Goal: Find specific page/section

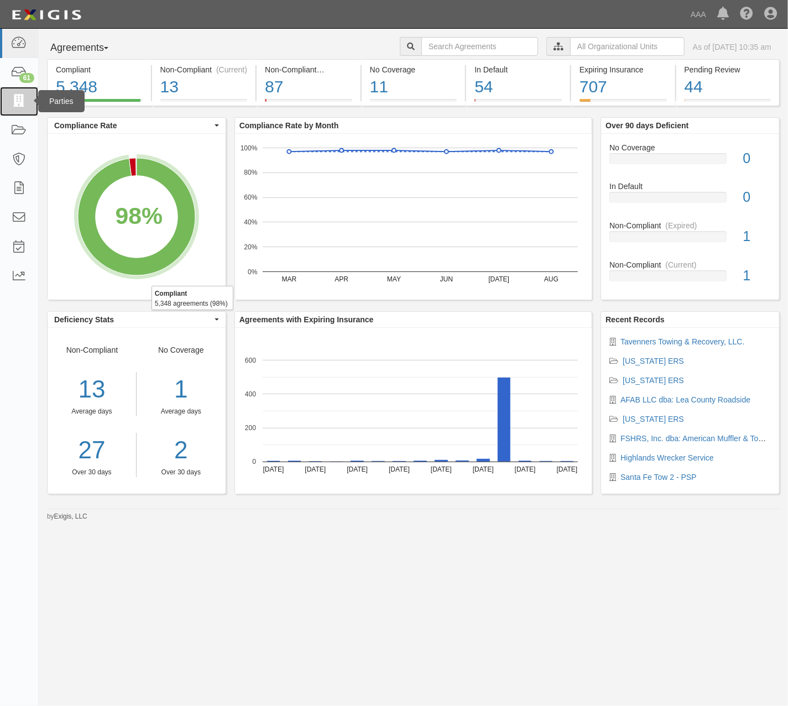
click at [13, 102] on icon at bounding box center [18, 101] width 15 height 13
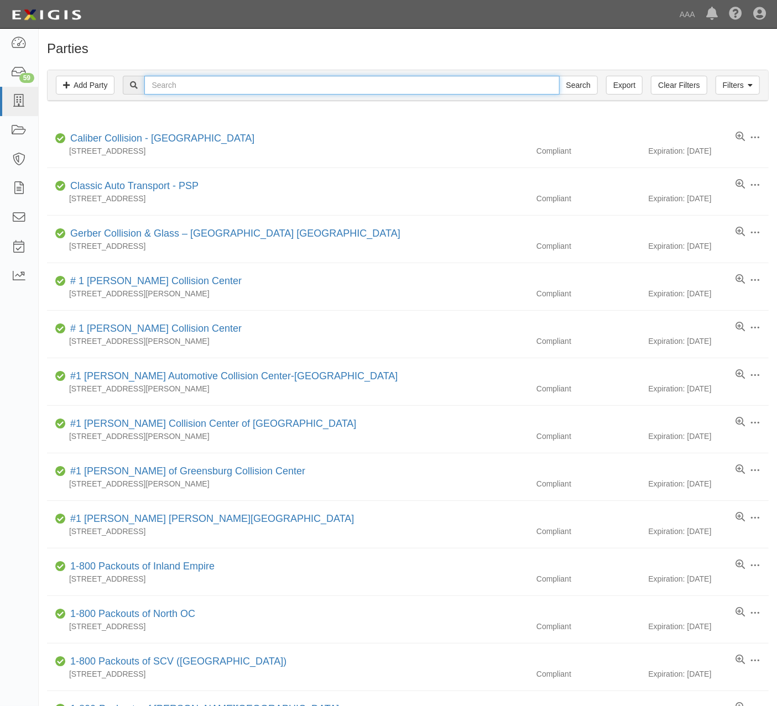
click at [226, 80] on input "text" at bounding box center [351, 85] width 415 height 19
type input "[PERSON_NAME]"
click at [559, 76] on input "Search" at bounding box center [578, 85] width 39 height 19
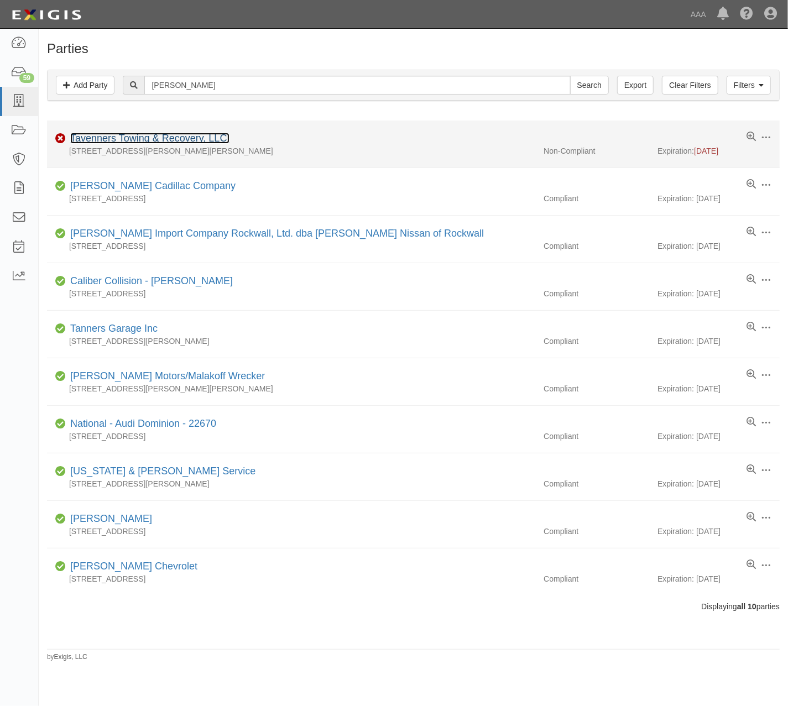
click at [183, 138] on link "Tavenners Towing & Recovery, LLC." at bounding box center [149, 138] width 159 height 11
